Goal: Check status: Check status

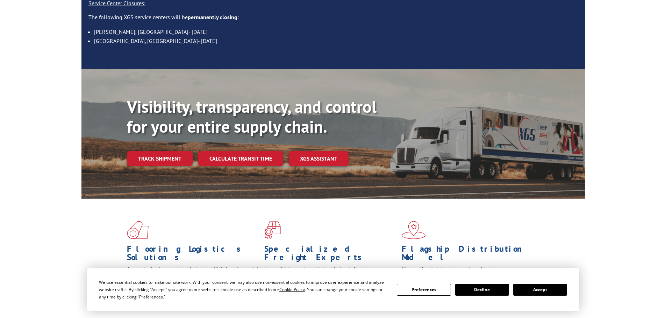
scroll to position [105, 0]
click at [175, 151] on link "Track shipment" at bounding box center [160, 158] width 66 height 15
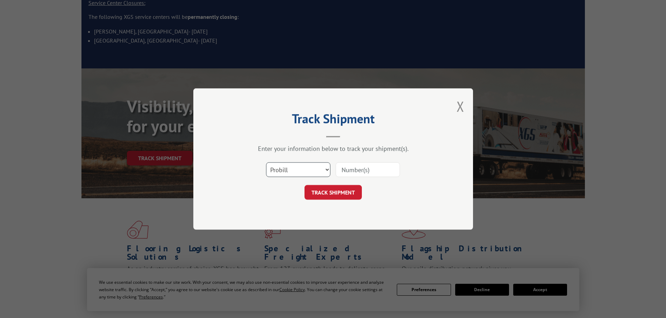
click at [289, 173] on select "Select category... Probill BOL PO" at bounding box center [298, 169] width 64 height 15
select select "bol"
click at [266, 162] on select "Select category... Probill BOL PO" at bounding box center [298, 169] width 64 height 15
click at [366, 170] on input at bounding box center [367, 169] width 64 height 15
paste input "441134"
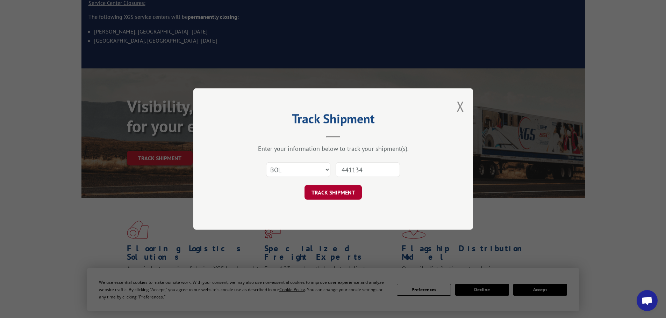
type input "441134"
click at [347, 191] on button "TRACK SHIPMENT" at bounding box center [332, 192] width 57 height 15
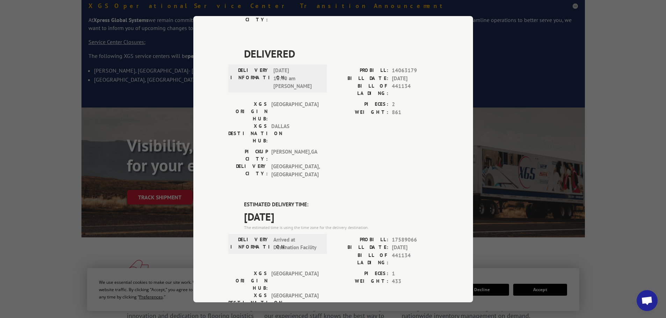
scroll to position [0, 0]
